Goal: Answer question/provide support: Ask a question

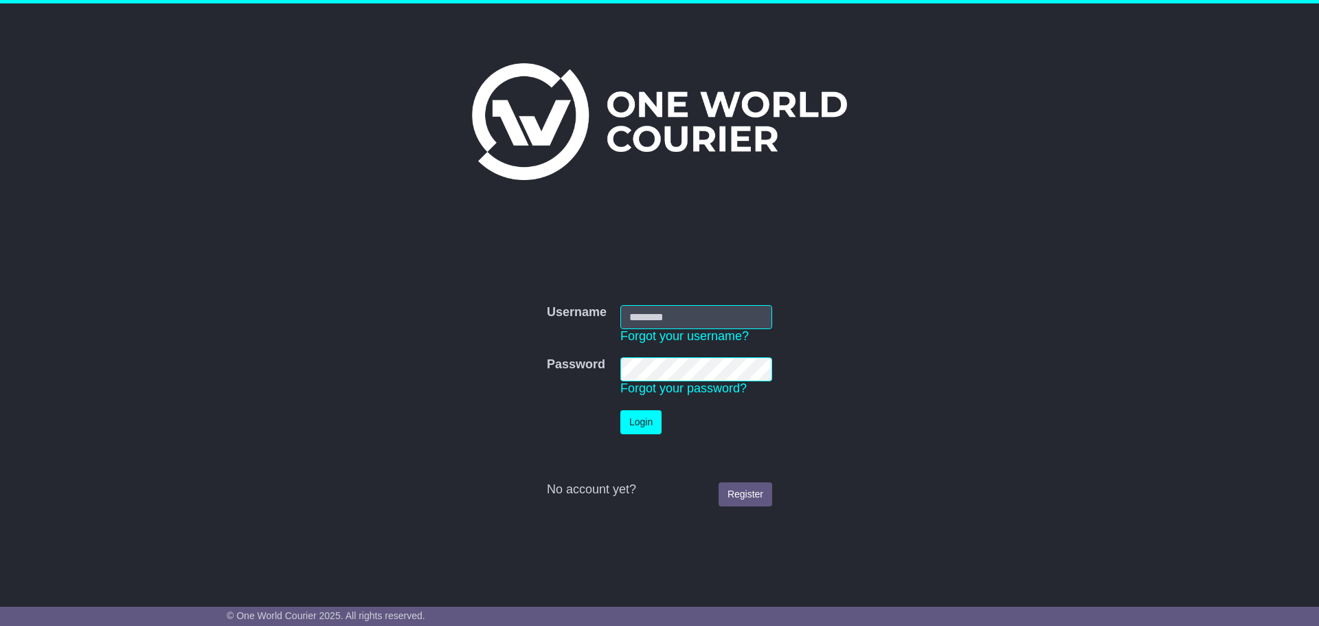
type input "**********"
click at [639, 427] on button "Login" at bounding box center [640, 422] width 41 height 24
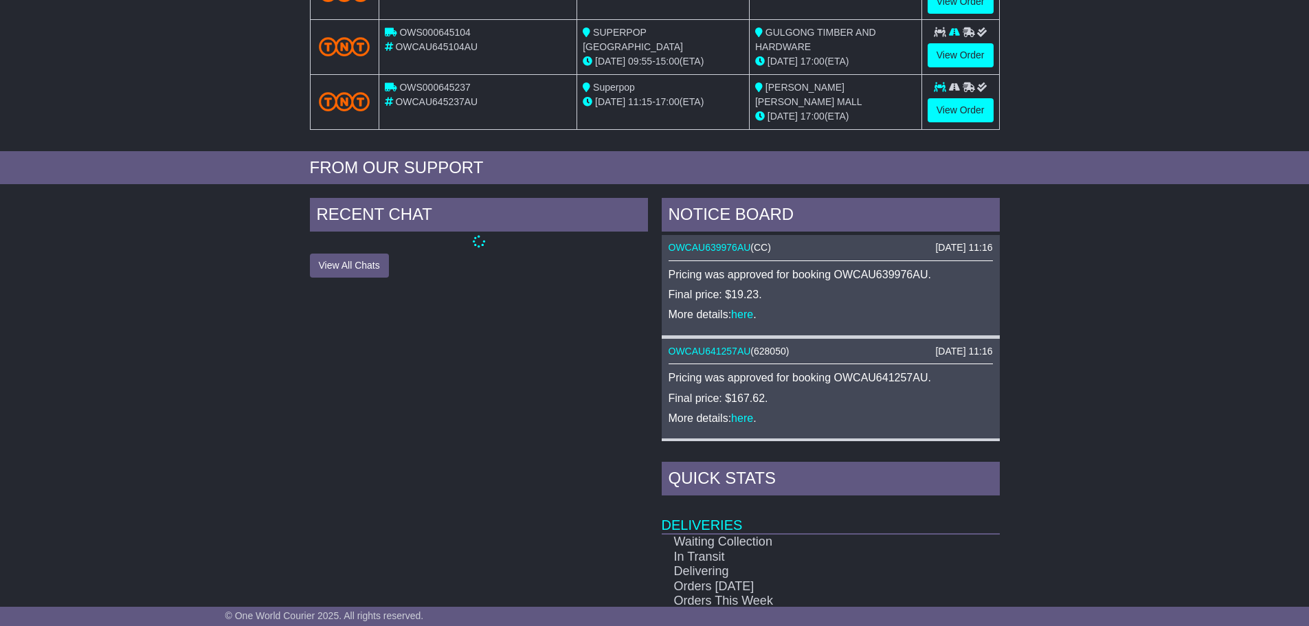
scroll to position [412, 0]
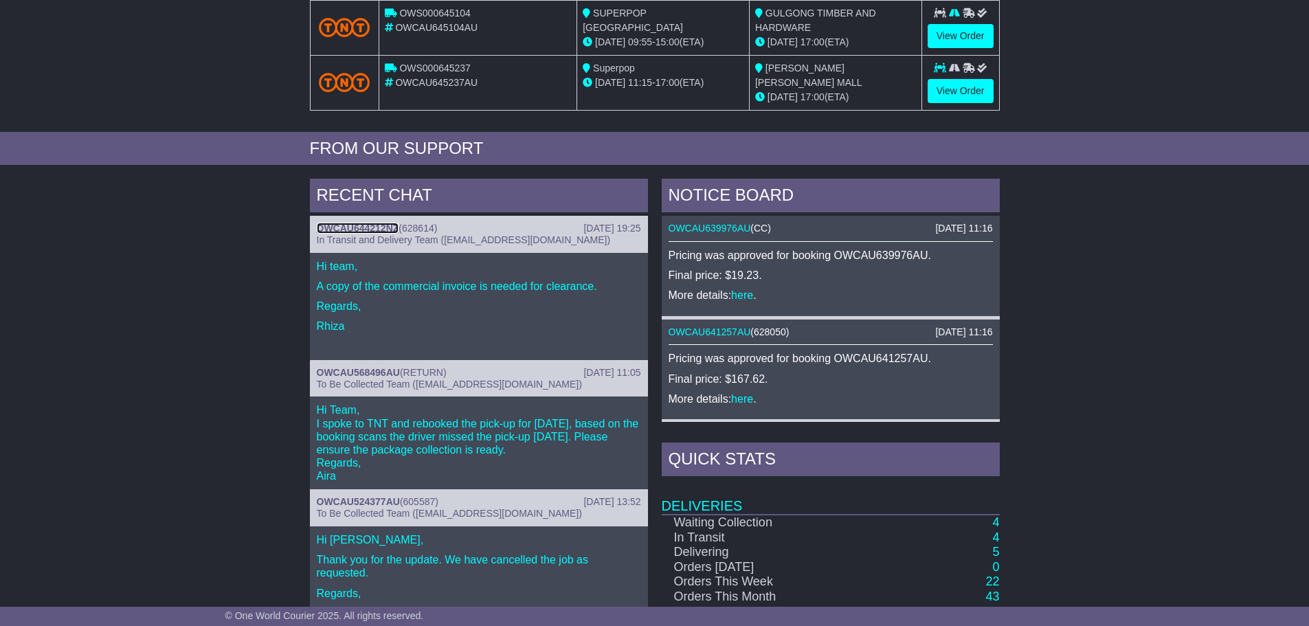
click at [378, 224] on link "OWCAU644212NZ" at bounding box center [358, 228] width 82 height 11
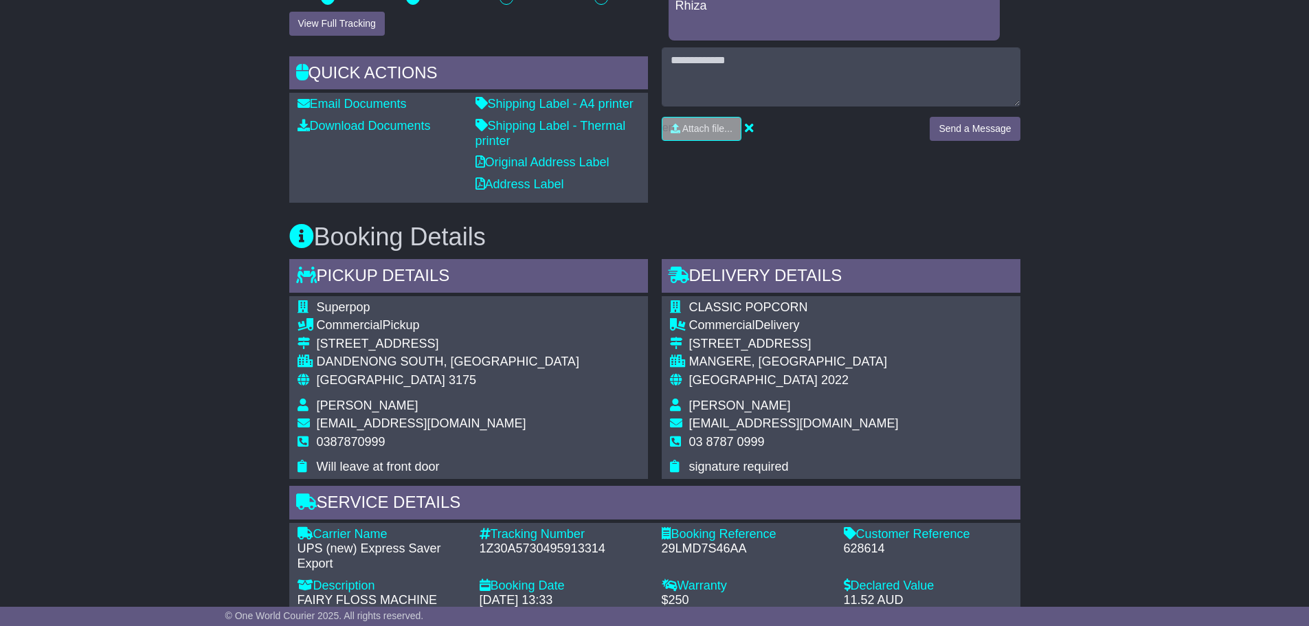
scroll to position [618, 0]
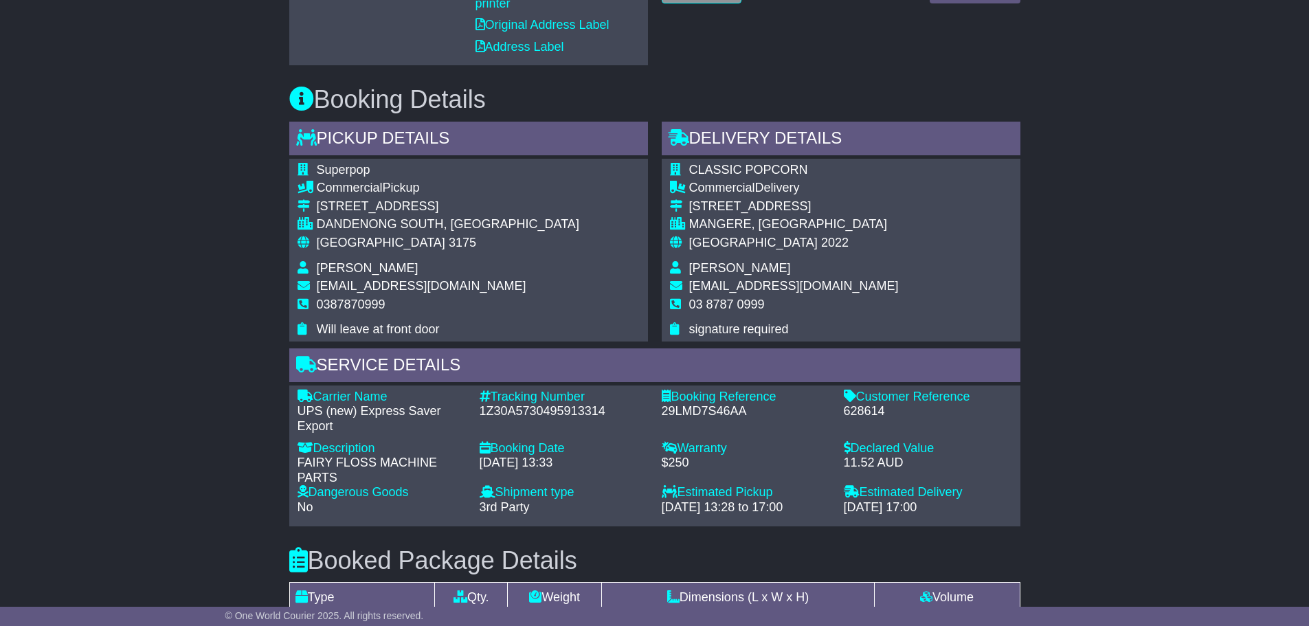
click at [132, 344] on div "Email Download Tracking Pricing Insurance" at bounding box center [654, 336] width 1309 height 1426
drag, startPoint x: 887, startPoint y: 405, endPoint x: 845, endPoint y: 408, distance: 42.1
click at [845, 408] on div "628614" at bounding box center [928, 411] width 168 height 15
copy div "628614"
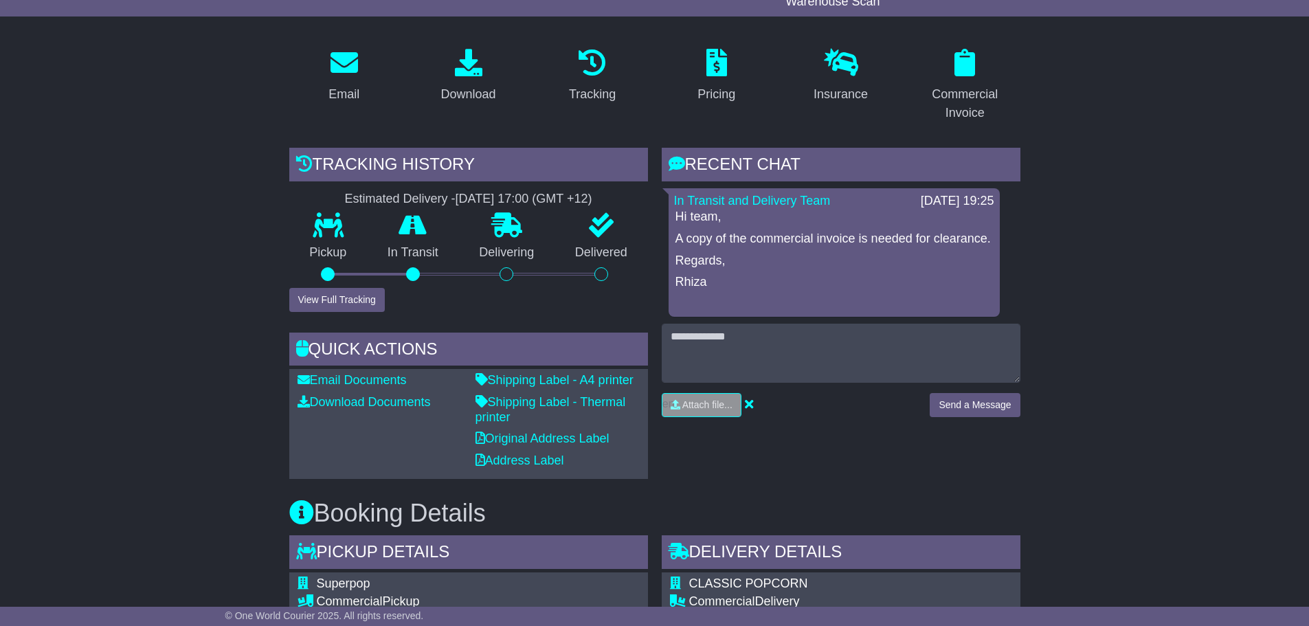
scroll to position [137, 0]
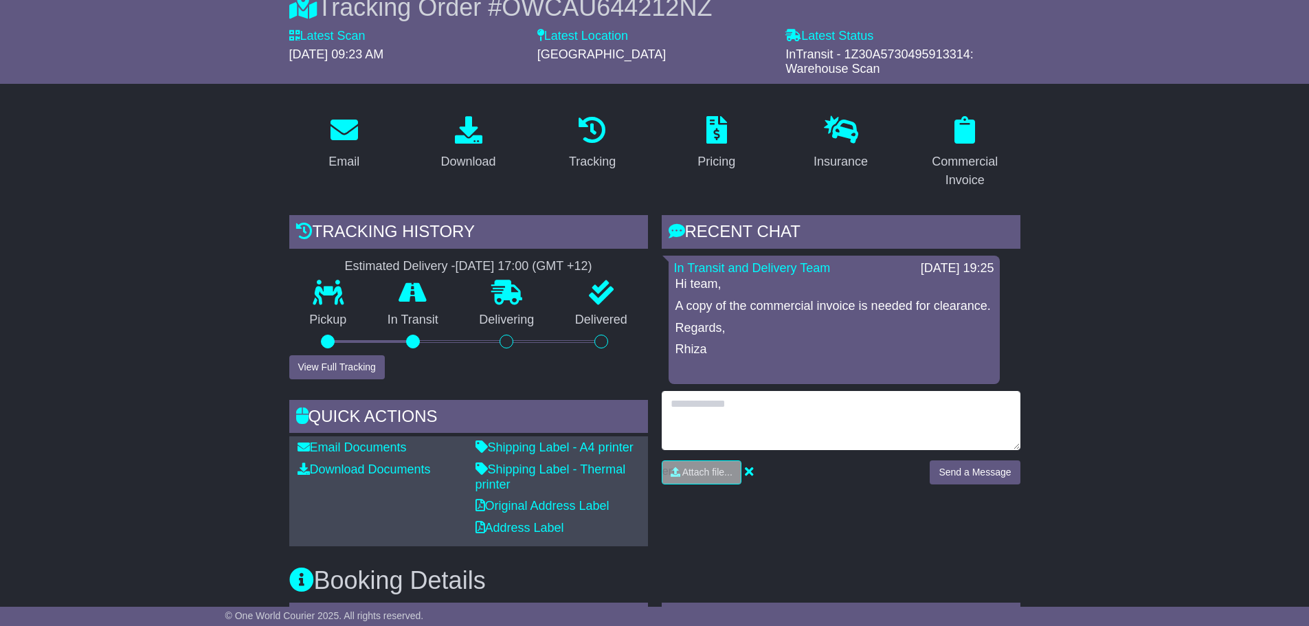
click at [717, 436] on textarea at bounding box center [841, 420] width 359 height 59
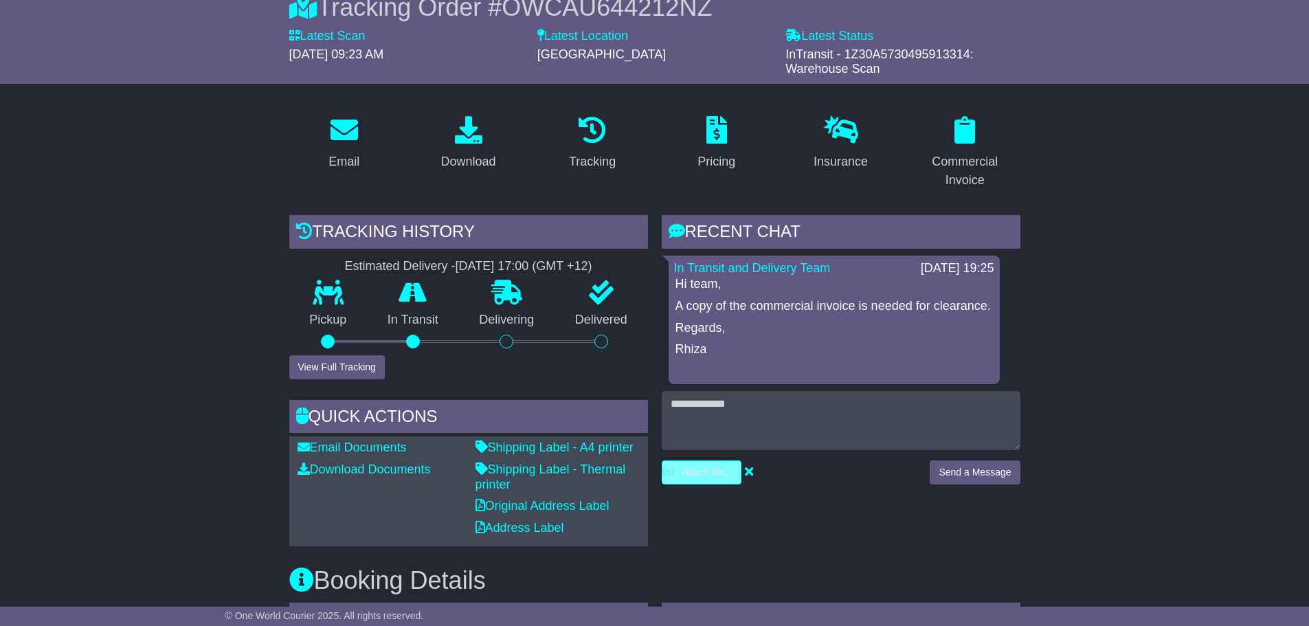
click at [701, 473] on input "file" at bounding box center [636, 472] width 208 height 23
type input "**********"
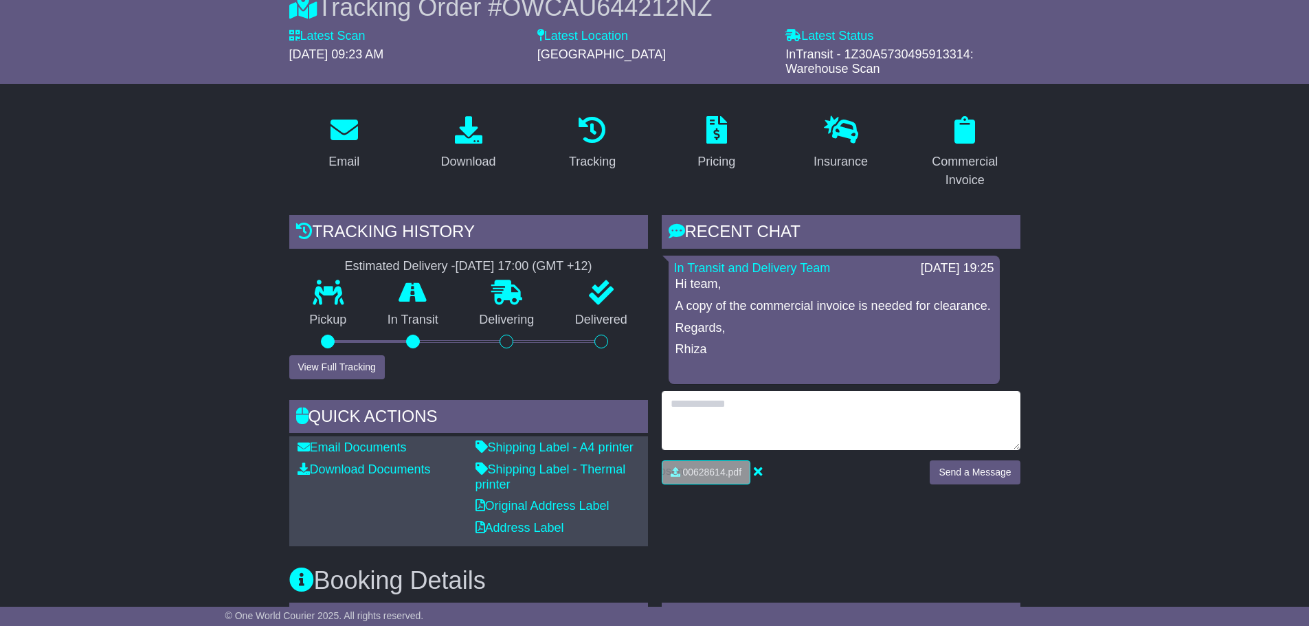
click at [741, 414] on textarea at bounding box center [841, 420] width 359 height 59
type textarea "*"
type textarea "**********"
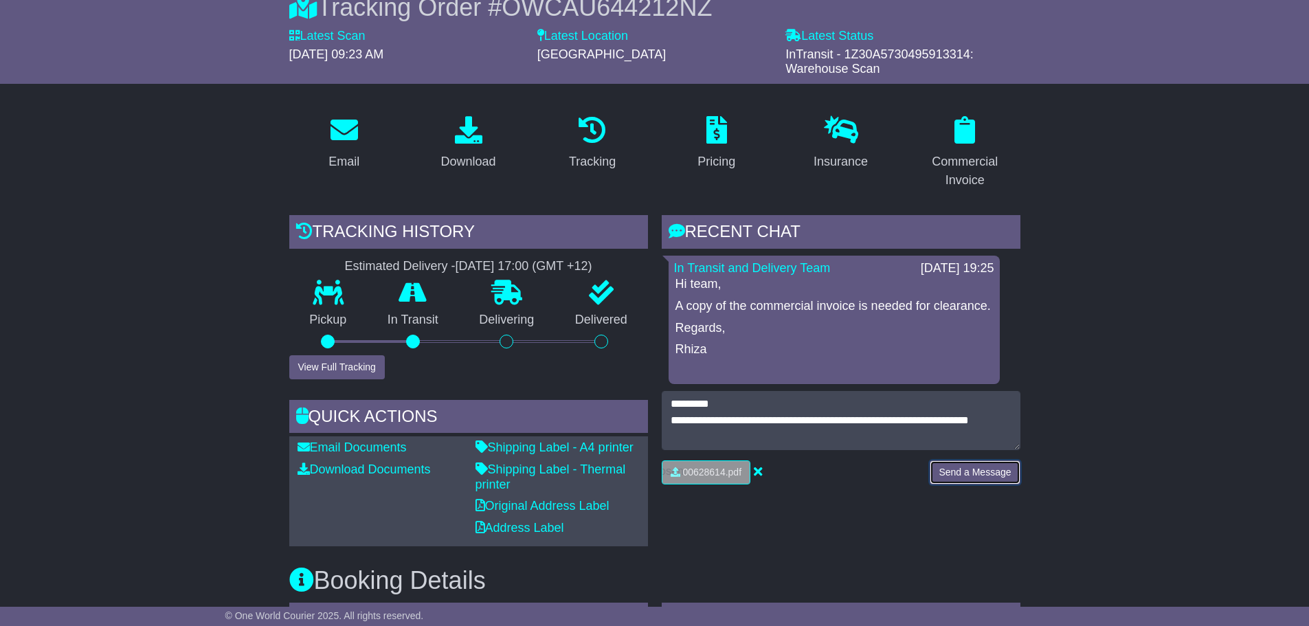
click at [964, 468] on button "Send a Message" at bounding box center [975, 472] width 90 height 24
